Goal: Transaction & Acquisition: Subscribe to service/newsletter

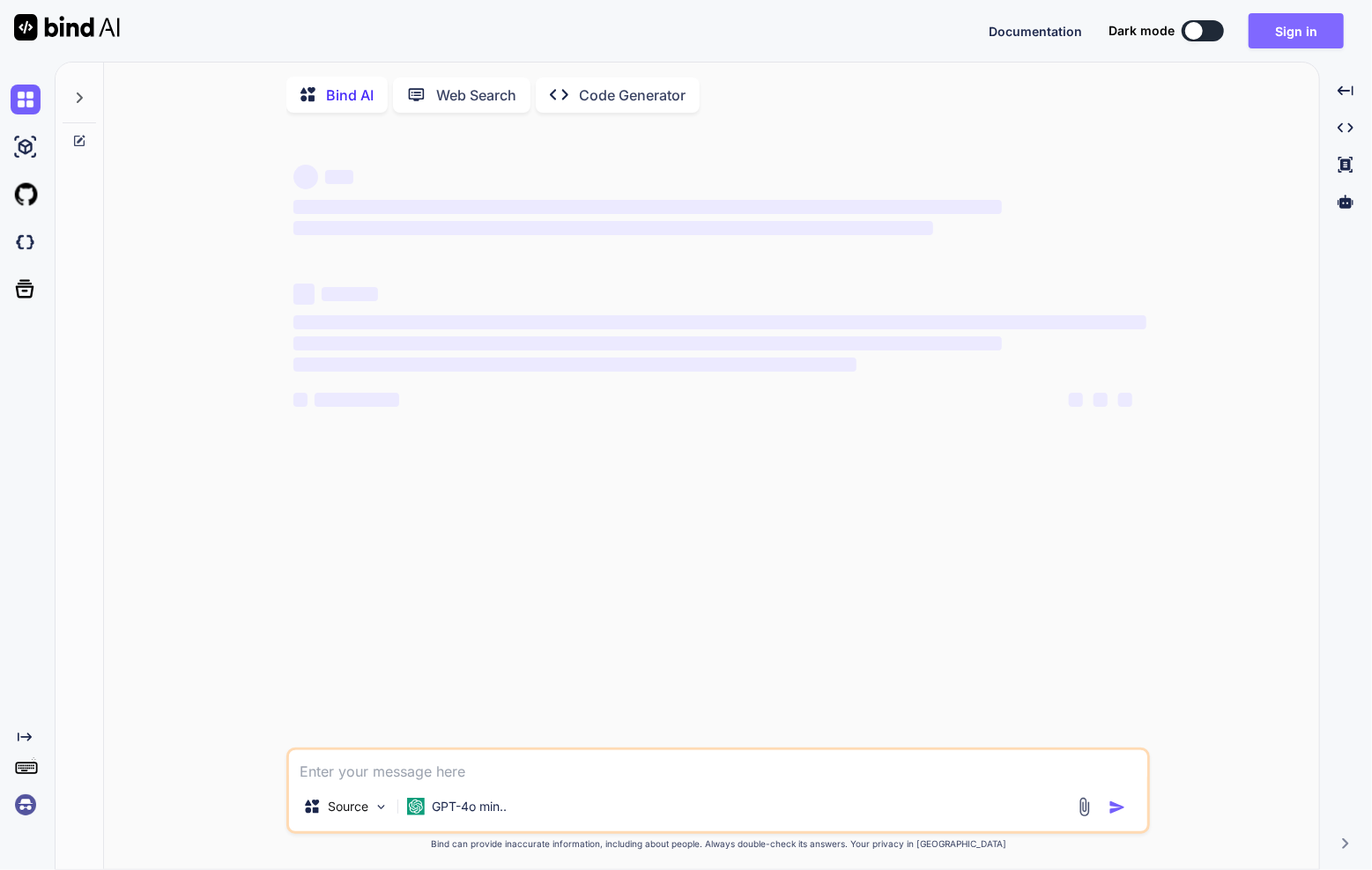
click at [1295, 32] on button "Sign in" at bounding box center [1296, 31] width 96 height 36
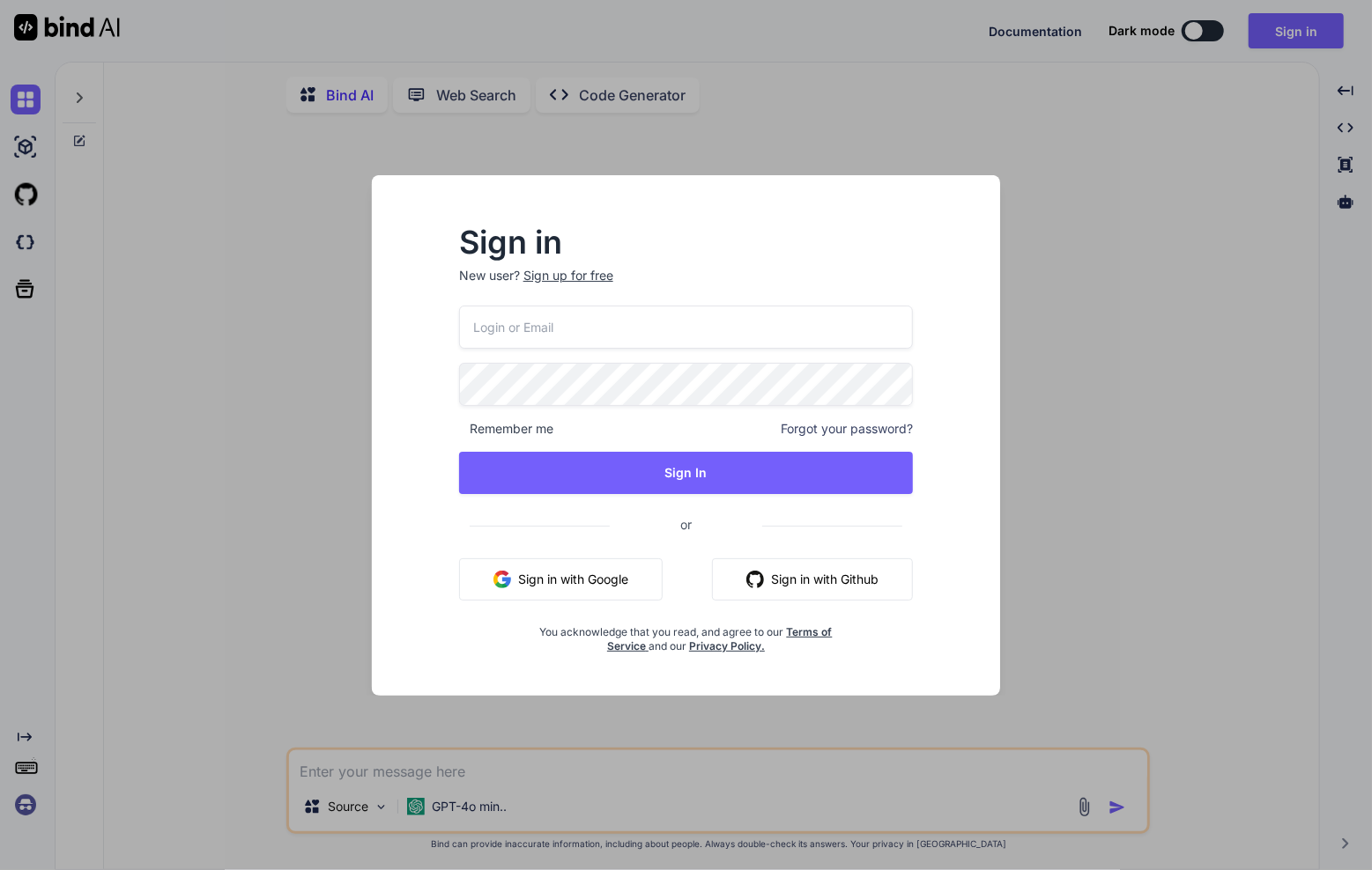
click at [755, 286] on p "New user? Sign up for free" at bounding box center [686, 286] width 454 height 38
type textarea "x"
click at [751, 314] on input "email" at bounding box center [686, 327] width 454 height 43
type input "[EMAIL_ADDRESS][DOMAIN_NAME]"
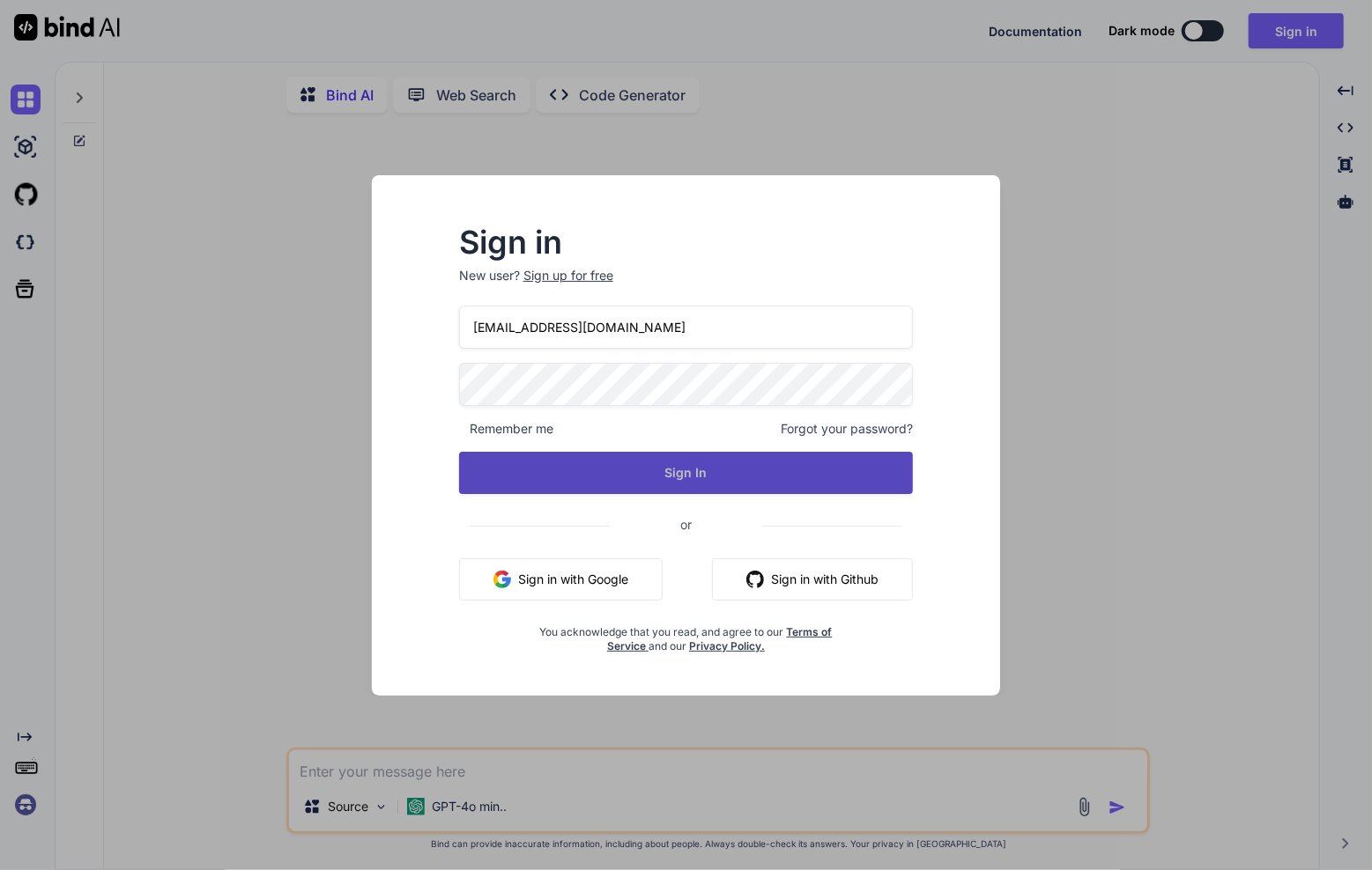
click at [912, 477] on button "Sign In" at bounding box center [686, 473] width 454 height 42
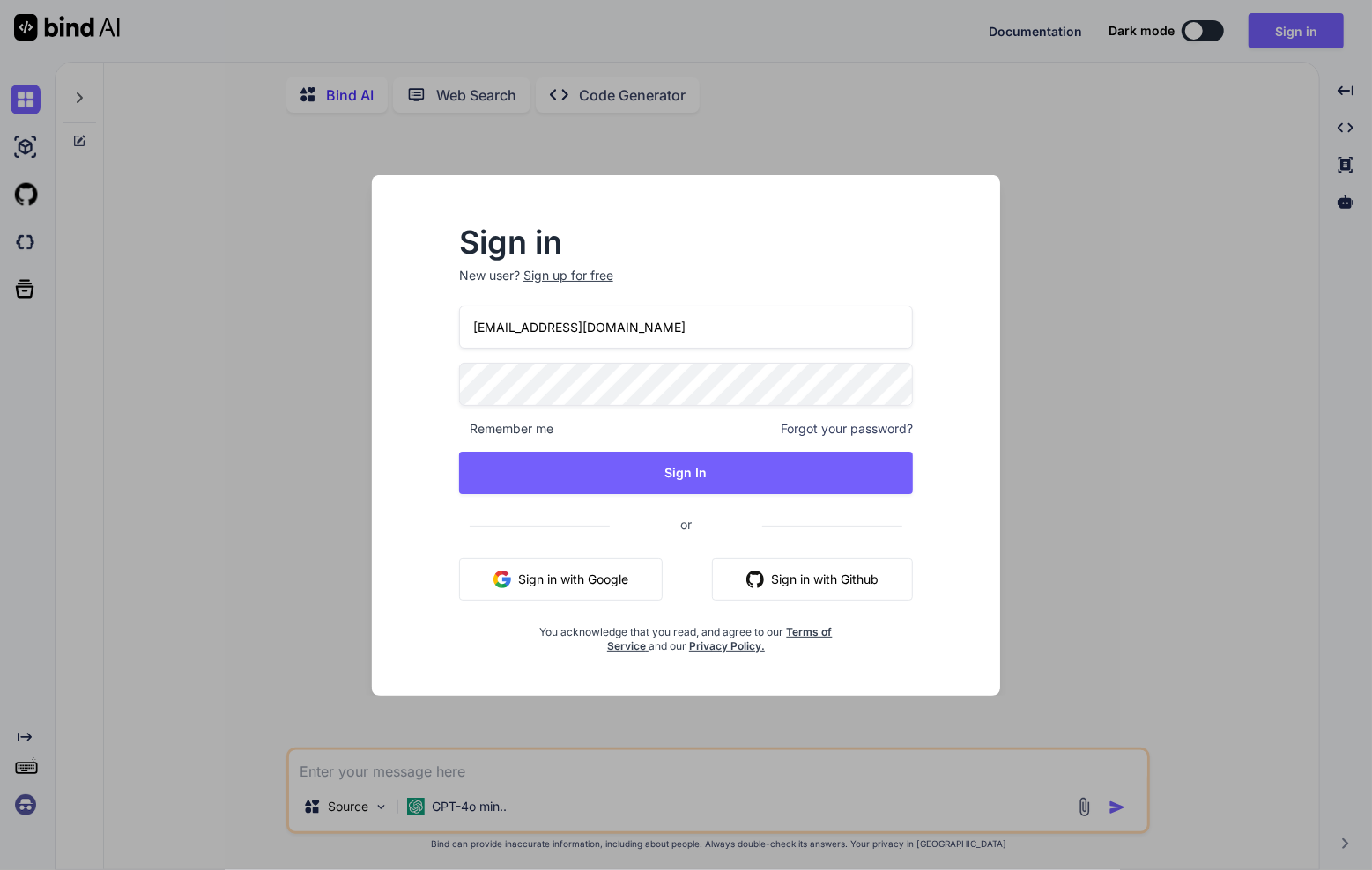
click at [452, 335] on div "Sign in New user? Sign up for free [EMAIL_ADDRESS][DOMAIN_NAME] Remember me For…" at bounding box center [686, 441] width 511 height 425
